Goal: Task Accomplishment & Management: Complete application form

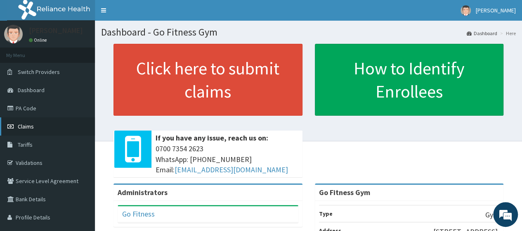
click at [53, 124] on link "Claims" at bounding box center [47, 126] width 95 height 18
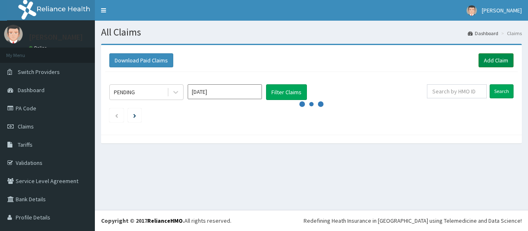
click at [490, 62] on link "Add Claim" at bounding box center [496, 60] width 35 height 14
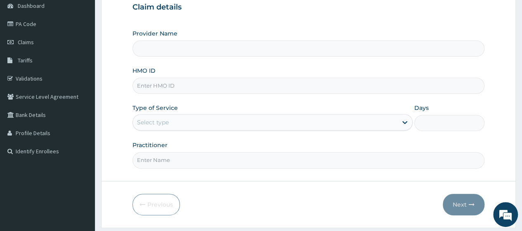
scroll to position [98, 0]
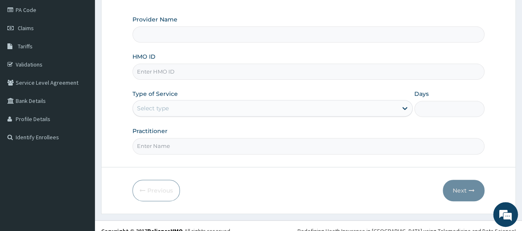
click at [169, 73] on input "HMO ID" at bounding box center [308, 72] width 352 height 16
type input "Go Fitness Gym"
type input "1"
type input "a"
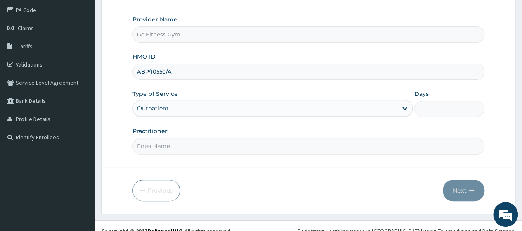
type input "ABP/10550/A"
click at [174, 149] on input "Practitioner" at bounding box center [308, 146] width 352 height 16
type input "Gofitness centre"
click at [451, 187] on button "Next" at bounding box center [464, 189] width 42 height 21
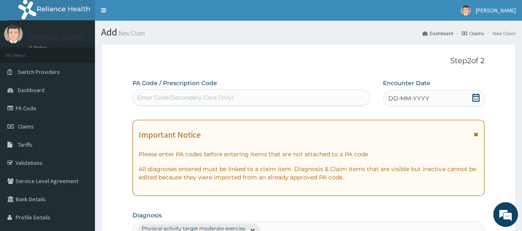
click at [245, 102] on div "Enter Code(Secondary Care Only)" at bounding box center [251, 97] width 236 height 13
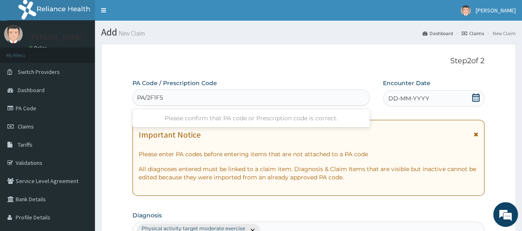
type input "PA/2F1F54"
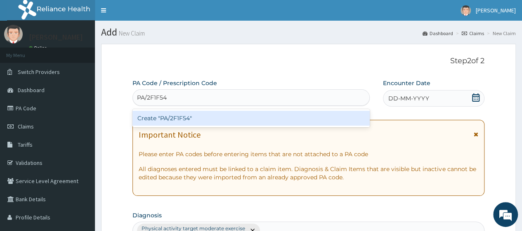
click at [250, 119] on div "Create "PA/2F1F54"" at bounding box center [250, 118] width 237 height 15
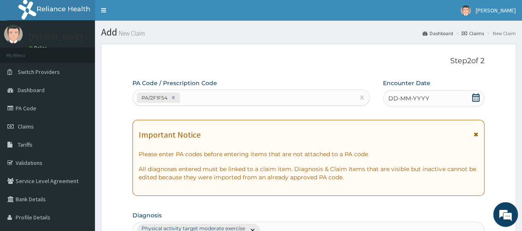
click at [479, 99] on icon at bounding box center [475, 97] width 7 height 8
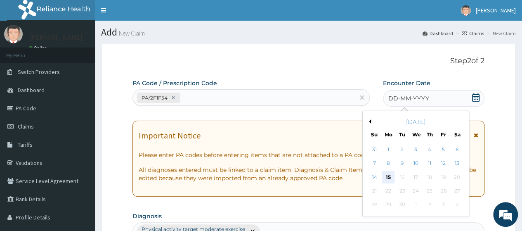
click at [386, 178] on div "15" at bounding box center [388, 177] width 12 height 12
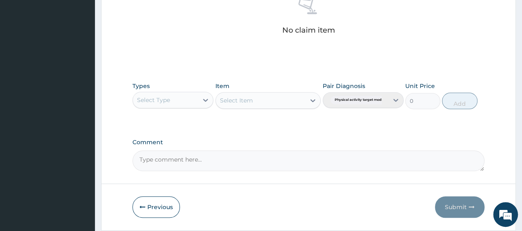
scroll to position [349, 0]
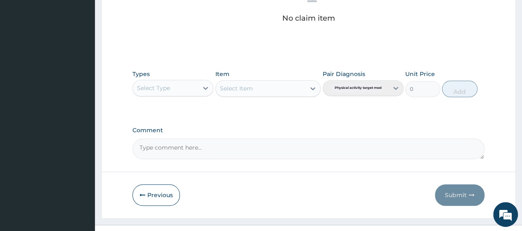
click at [191, 87] on div "Select Type" at bounding box center [165, 87] width 65 height 13
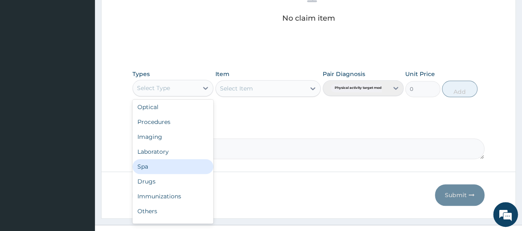
scroll to position [28, 0]
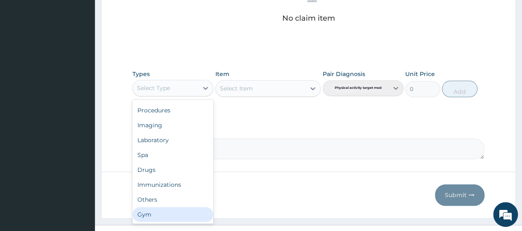
click at [194, 216] on div "Gym" at bounding box center [172, 214] width 81 height 15
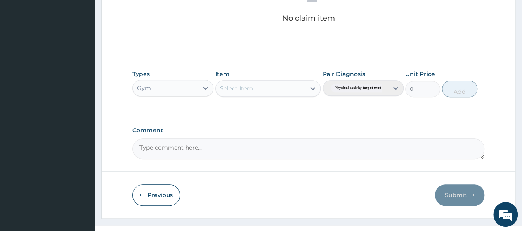
click at [300, 88] on div "Select Item" at bounding box center [261, 88] width 90 height 13
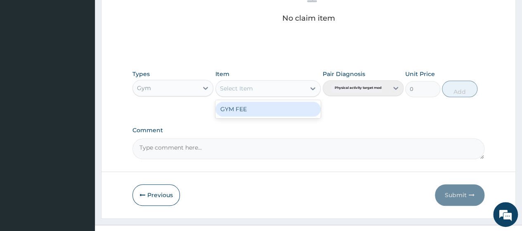
click at [294, 112] on div "GYM FEE" at bounding box center [268, 108] width 106 height 15
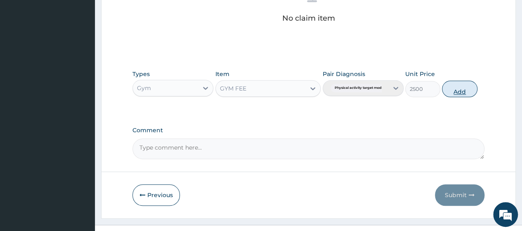
click at [464, 85] on button "Add" at bounding box center [459, 88] width 35 height 17
type input "0"
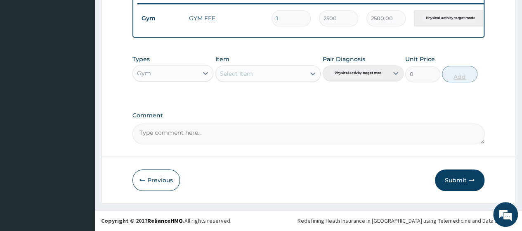
scroll to position [330, 0]
click at [468, 184] on button "Submit" at bounding box center [460, 179] width 50 height 21
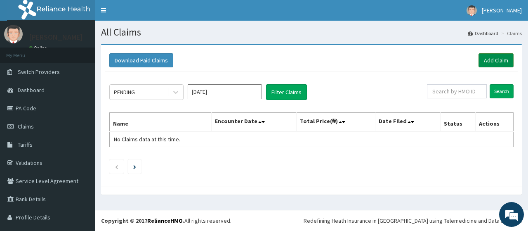
click at [491, 58] on link "Add Claim" at bounding box center [496, 60] width 35 height 14
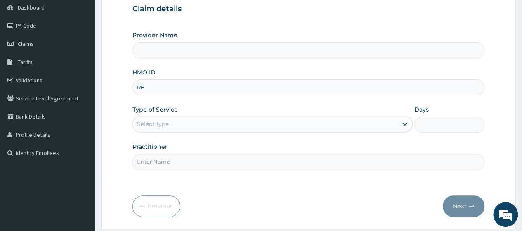
type input "REL"
type input "Go Fitness Gym"
type input "1"
type input "REL/10777/A"
click at [210, 165] on input "Practitioner" at bounding box center [308, 161] width 352 height 16
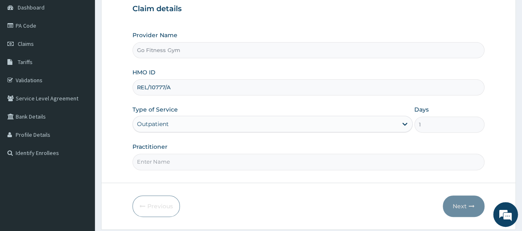
type input "Gofitness centre"
click at [469, 203] on icon "button" at bounding box center [472, 206] width 6 height 6
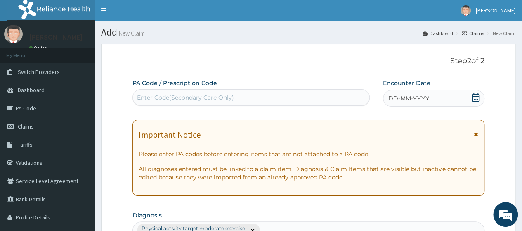
click at [265, 98] on div "Enter Code(Secondary Care Only)" at bounding box center [251, 97] width 236 height 13
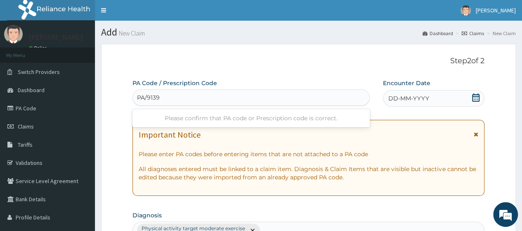
type input "PA/91394"
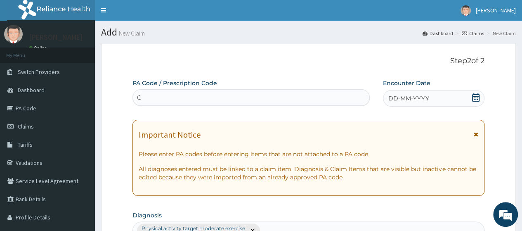
type input "C"
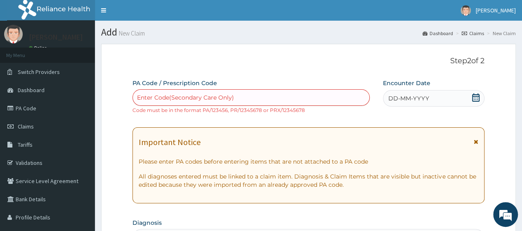
drag, startPoint x: 257, startPoint y: 94, endPoint x: 155, endPoint y: 106, distance: 102.6
click at [155, 106] on div "PA Code / Prescription Code Enter Code(Secondary Care Only) Code must be in the…" at bounding box center [250, 96] width 237 height 35
click at [154, 95] on div "Enter Code(Secondary Care Only)" at bounding box center [185, 97] width 97 height 8
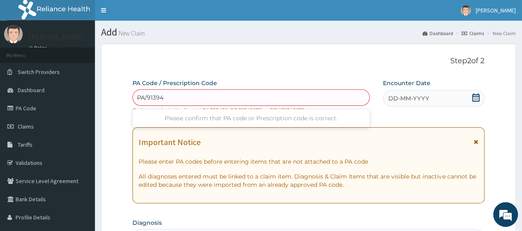
type input "PA/91394C"
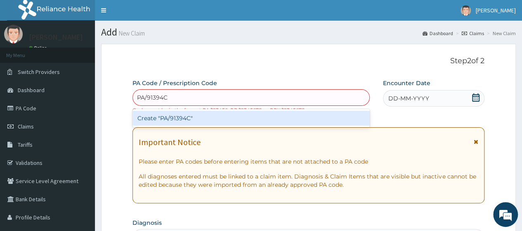
click at [203, 118] on div "Create "PA/91394C"" at bounding box center [250, 118] width 237 height 15
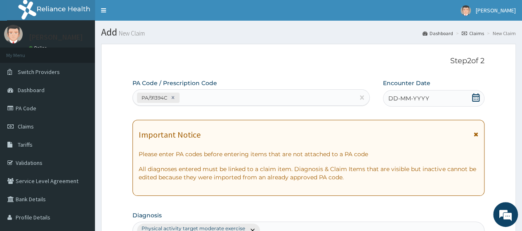
click at [476, 97] on icon at bounding box center [476, 97] width 8 height 8
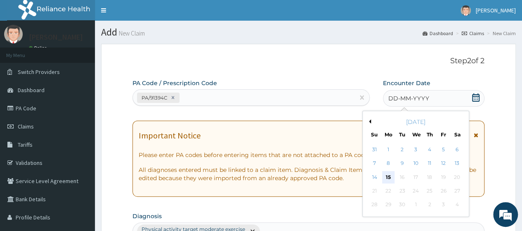
click at [389, 177] on div "15" at bounding box center [388, 177] width 12 height 12
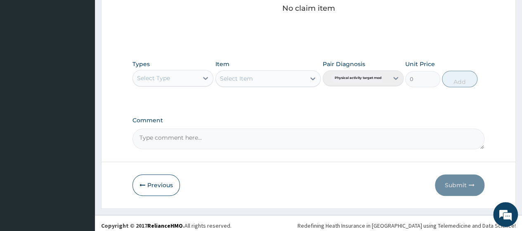
scroll to position [363, 0]
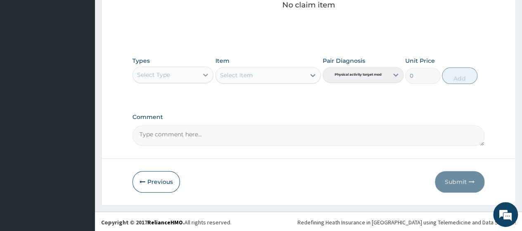
click at [199, 78] on div at bounding box center [205, 74] width 15 height 15
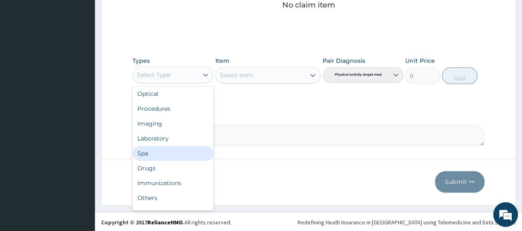
scroll to position [28, 0]
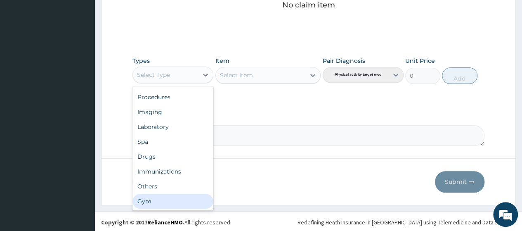
click at [184, 202] on div "Gym" at bounding box center [172, 200] width 81 height 15
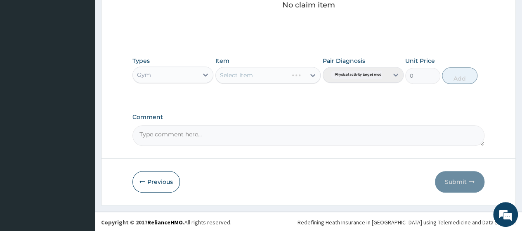
click at [295, 77] on div "Select Item" at bounding box center [268, 75] width 106 height 17
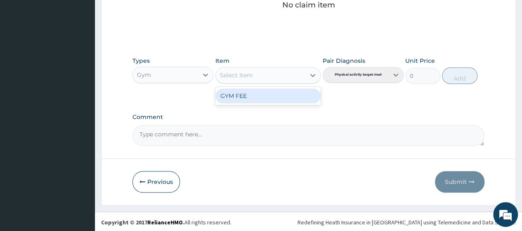
click at [295, 77] on div "Select Item" at bounding box center [261, 74] width 90 height 13
click at [283, 94] on div "GYM FEE" at bounding box center [268, 95] width 106 height 15
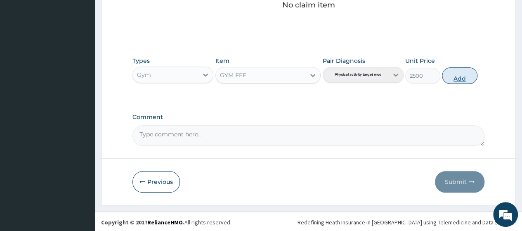
click at [462, 73] on button "Add" at bounding box center [459, 75] width 35 height 17
type input "0"
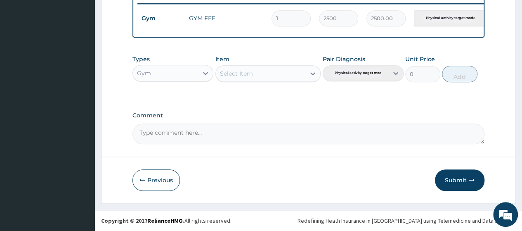
scroll to position [330, 0]
click at [453, 184] on button "Submit" at bounding box center [460, 179] width 50 height 21
